Goal: Navigation & Orientation: Understand site structure

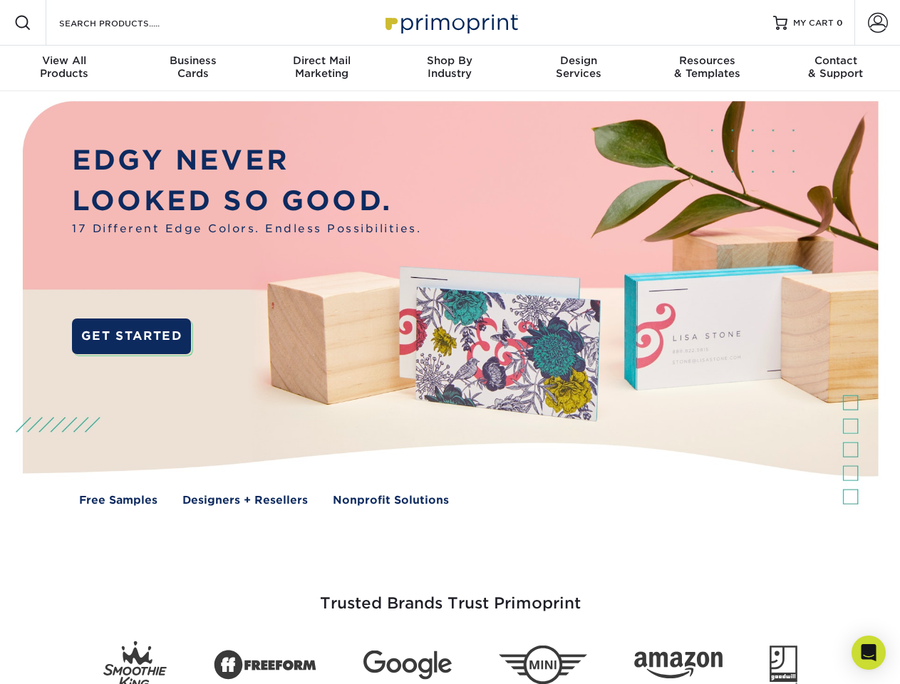
click at [449, 342] on img at bounding box center [449, 313] width 890 height 445
click at [23, 23] on span at bounding box center [22, 22] width 17 height 17
click at [877, 23] on span at bounding box center [878, 23] width 20 height 20
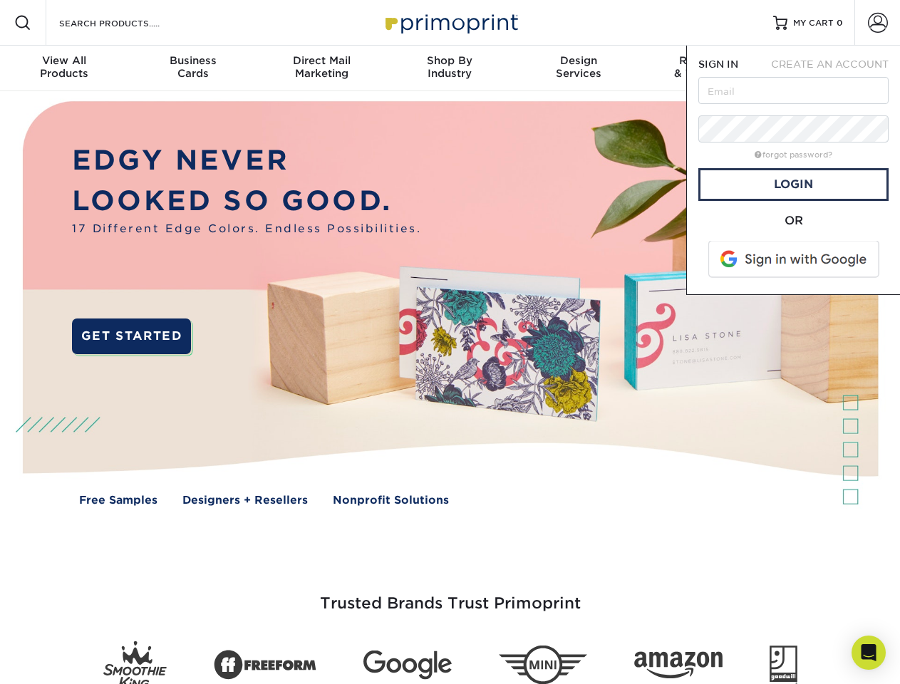
click at [64, 68] on div "View All Products" at bounding box center [64, 67] width 128 height 26
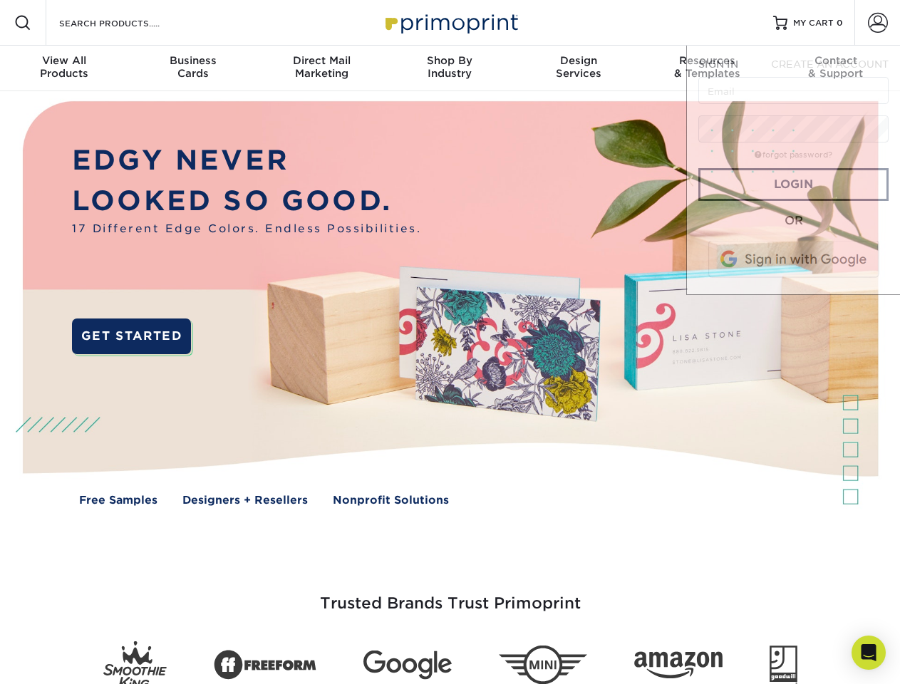
click at [192, 68] on div "Business Cards" at bounding box center [192, 67] width 128 height 26
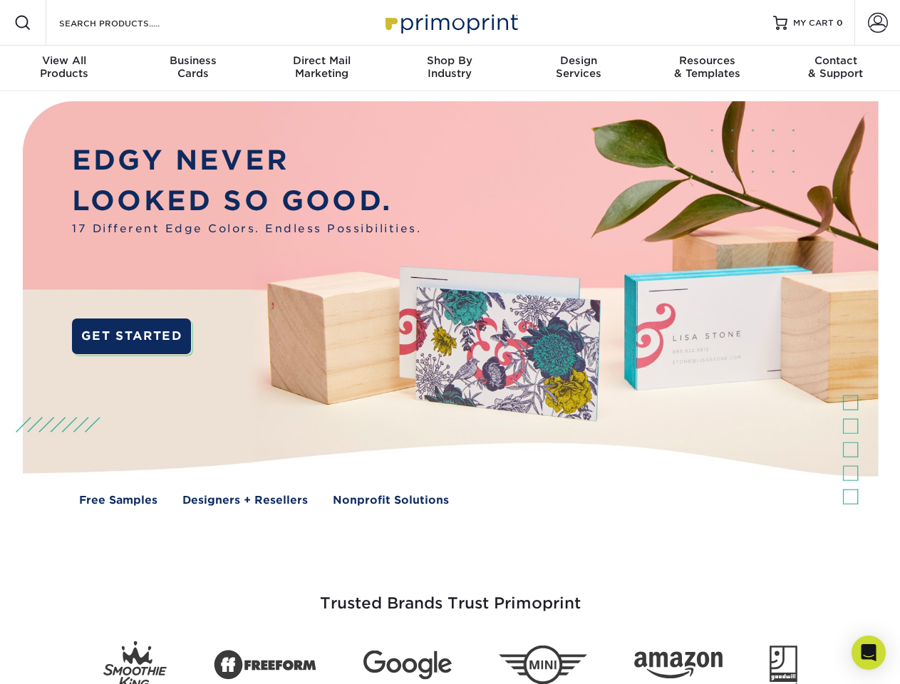
click at [321, 68] on div "Direct Mail Marketing" at bounding box center [321, 67] width 128 height 26
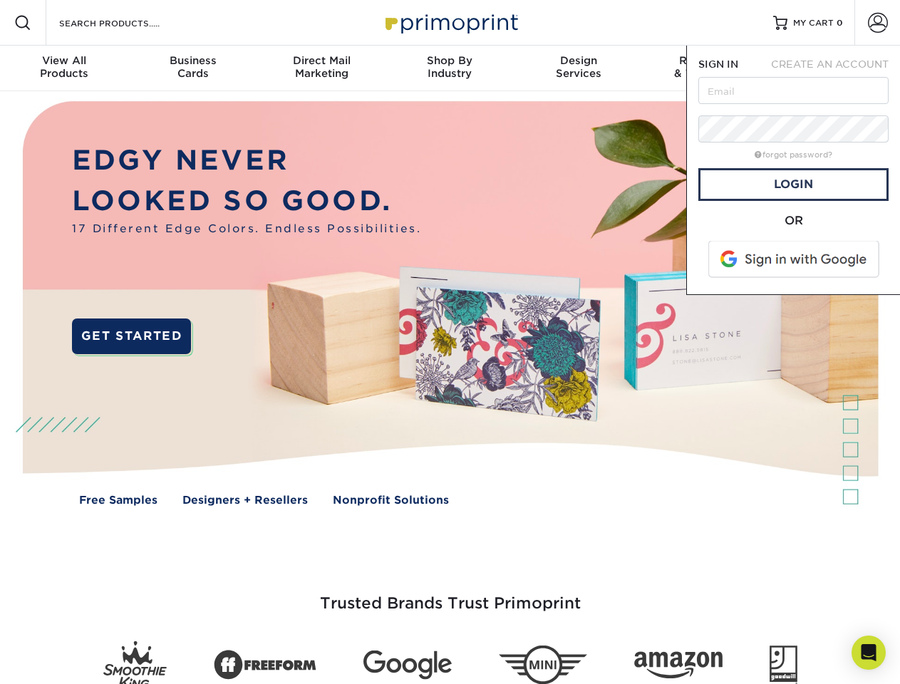
click at [449, 68] on div "Shop By Industry" at bounding box center [449, 67] width 128 height 26
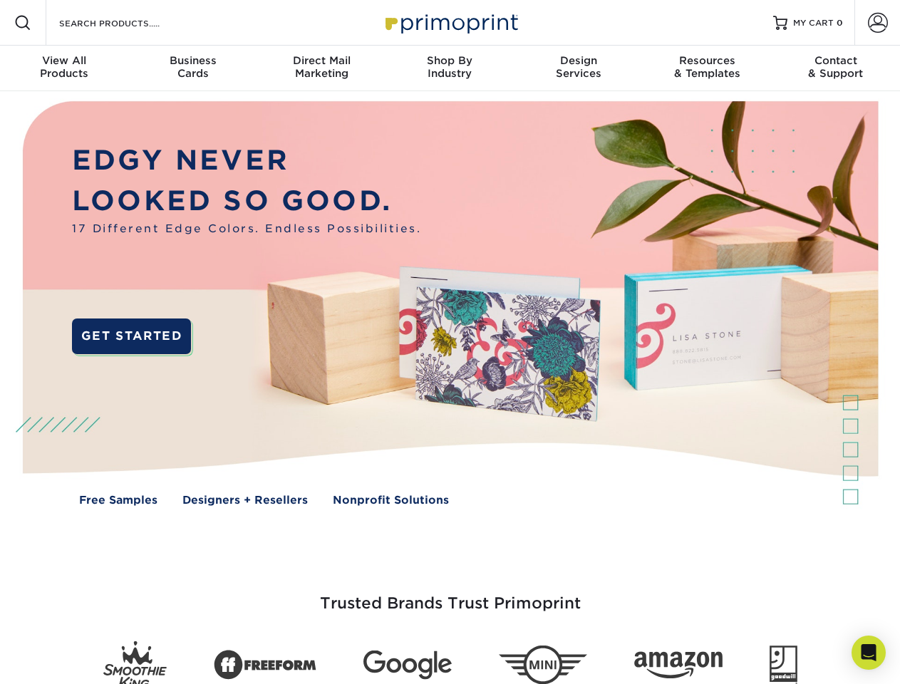
click at [578, 68] on div "Design Services" at bounding box center [578, 67] width 128 height 26
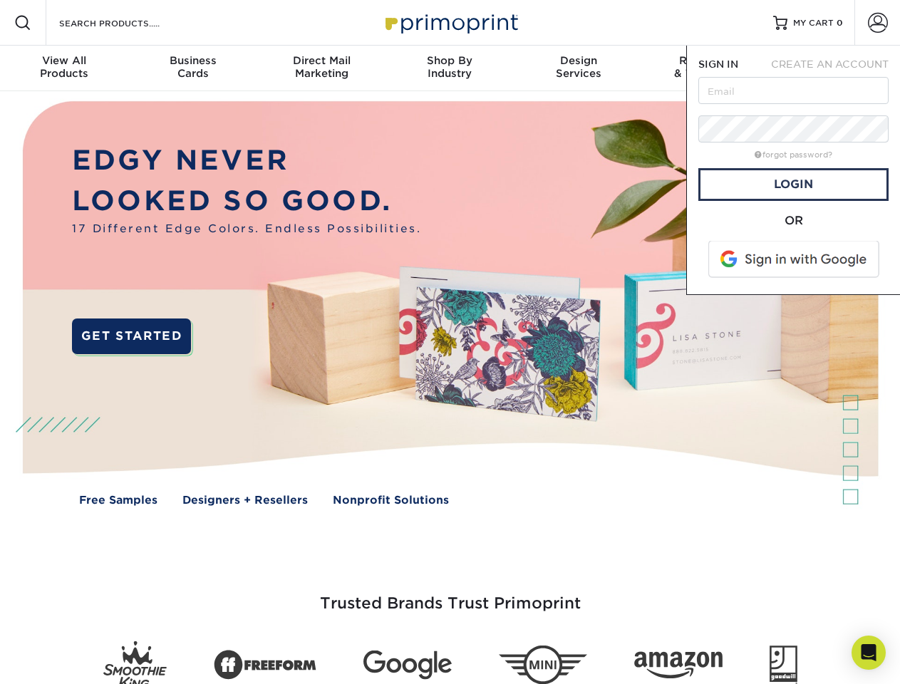
click at [707, 68] on span "SIGN IN" at bounding box center [718, 63] width 40 height 11
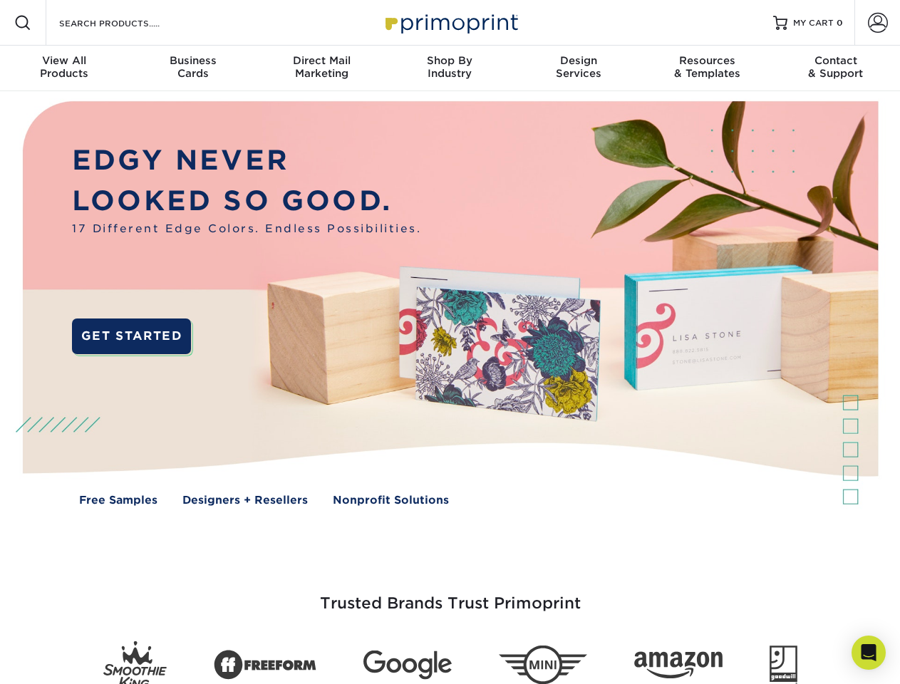
click at [836, 68] on div "Contact & Support" at bounding box center [835, 67] width 128 height 26
